Goal: Information Seeking & Learning: Learn about a topic

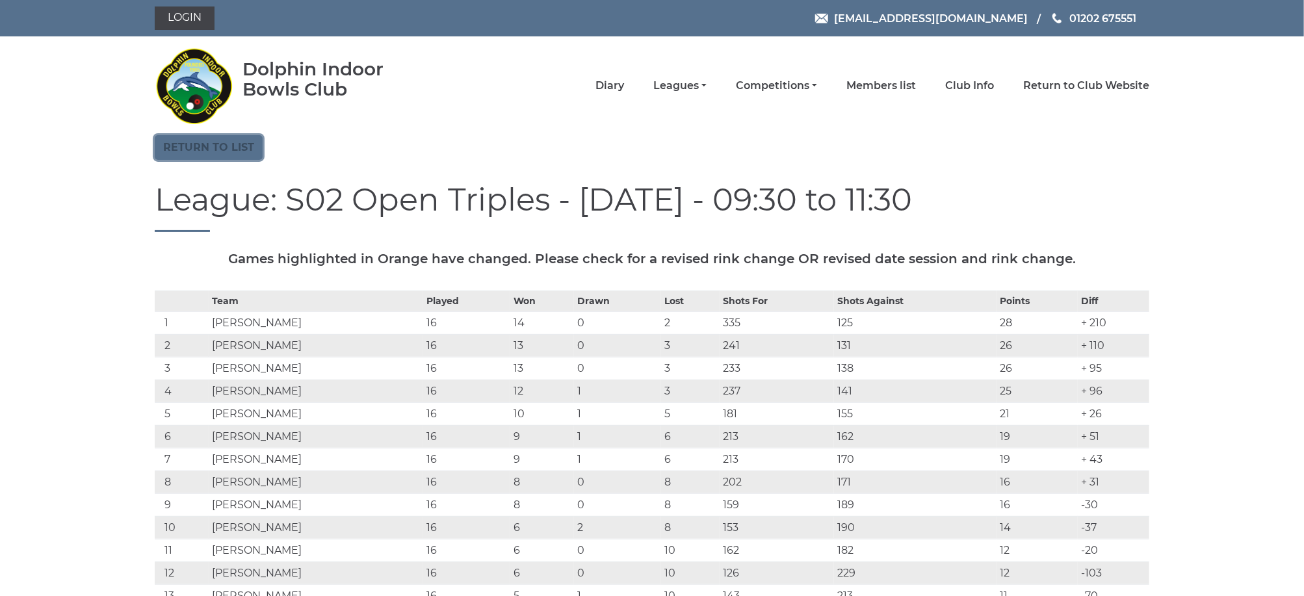
click at [229, 143] on link "Return to list" at bounding box center [209, 147] width 108 height 25
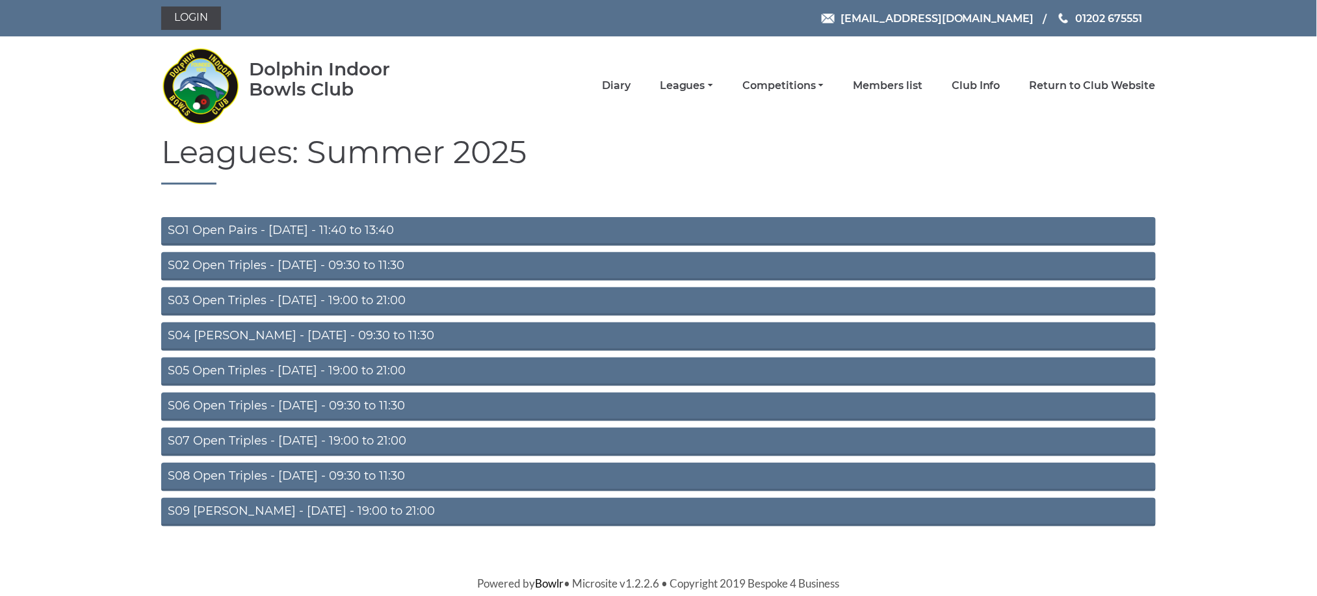
click at [299, 333] on link "S04 Aussie Pairs - Wednesday - 09:30 to 11:30" at bounding box center [658, 336] width 994 height 29
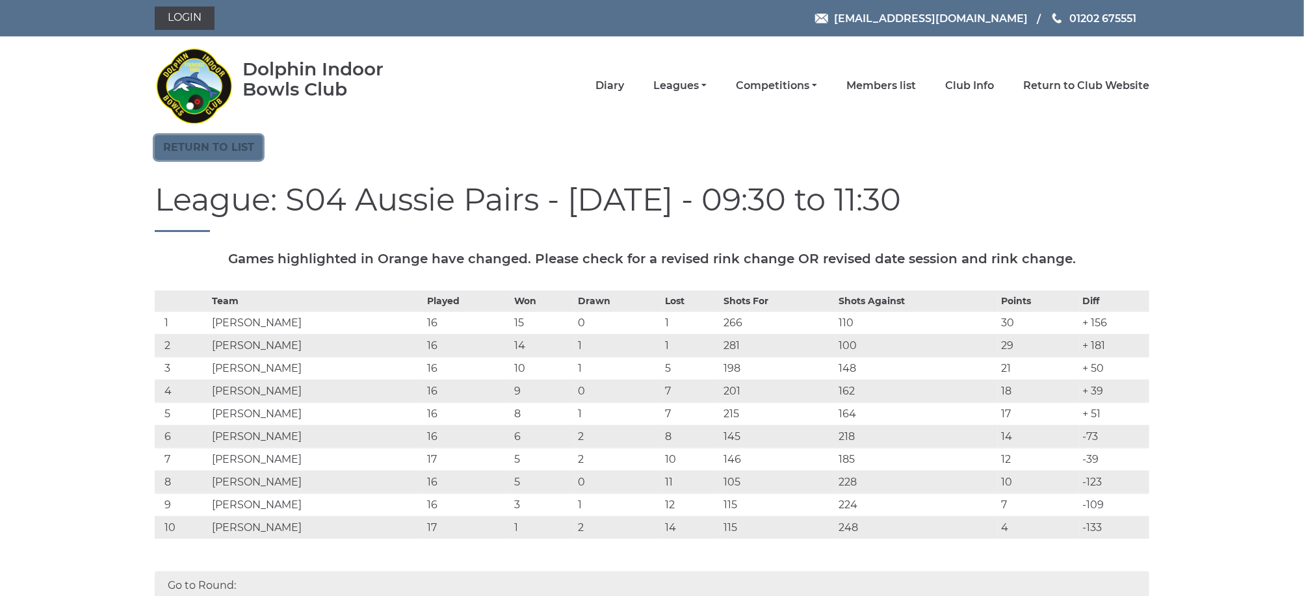
click at [215, 146] on link "Return to list" at bounding box center [209, 147] width 108 height 25
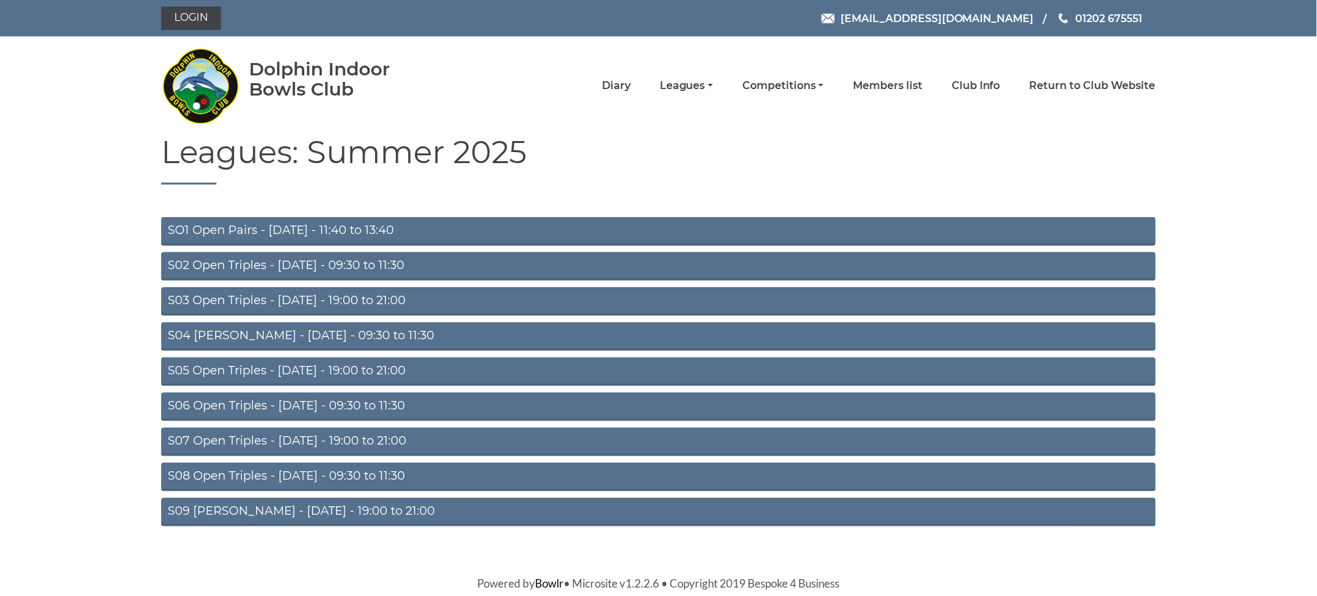
click at [288, 398] on link "S06 Open Triples - Thursday - 09:30 to 11:30" at bounding box center [658, 407] width 994 height 29
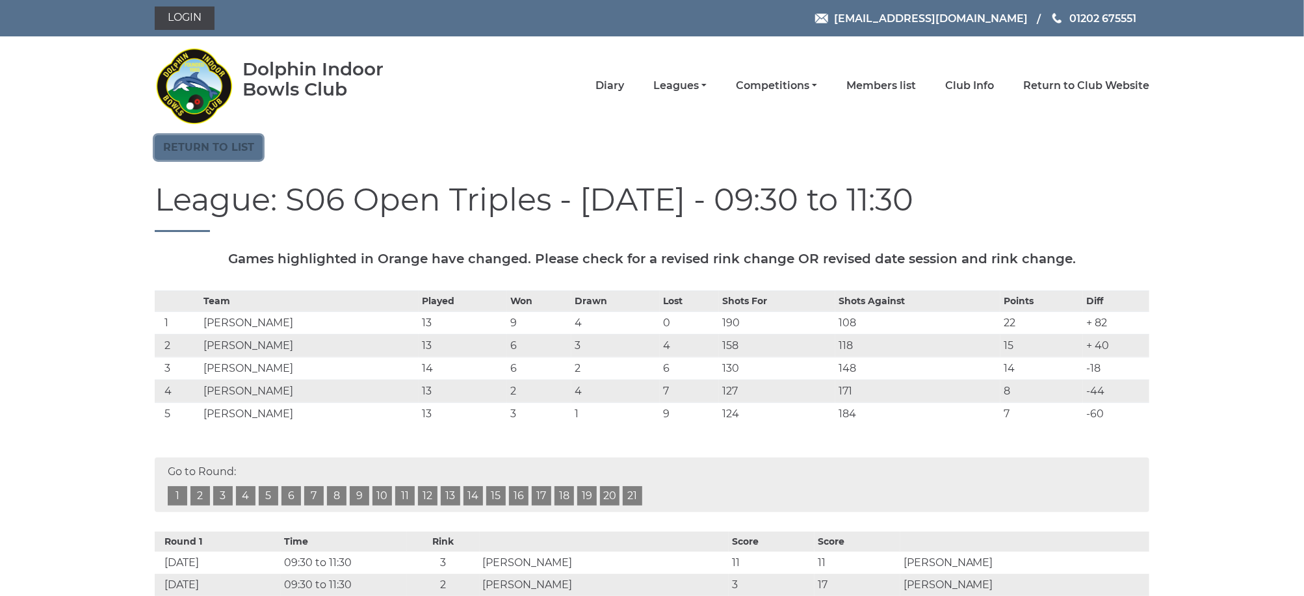
click at [209, 148] on link "Return to list" at bounding box center [209, 147] width 108 height 25
